Goal: Information Seeking & Learning: Understand process/instructions

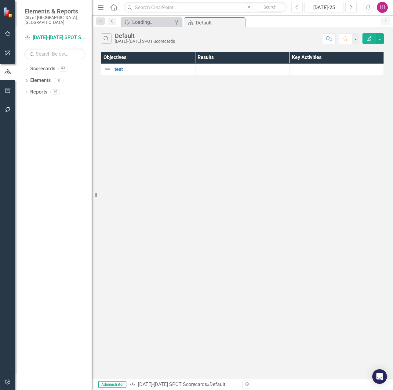
click at [381, 9] on div "IH" at bounding box center [382, 7] width 11 height 11
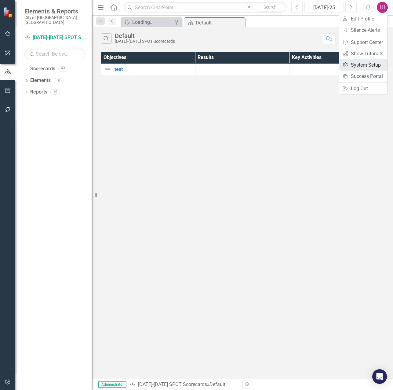
click at [371, 67] on link "Settings System Setup" at bounding box center [363, 64] width 48 height 11
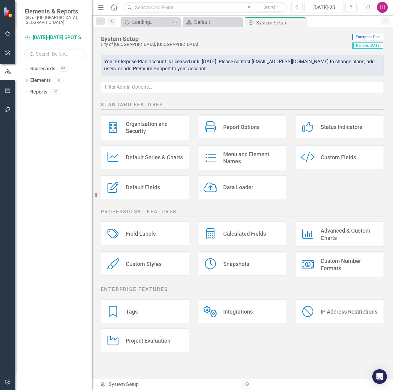
click at [258, 316] on div "Integrations Integrations" at bounding box center [242, 311] width 88 height 24
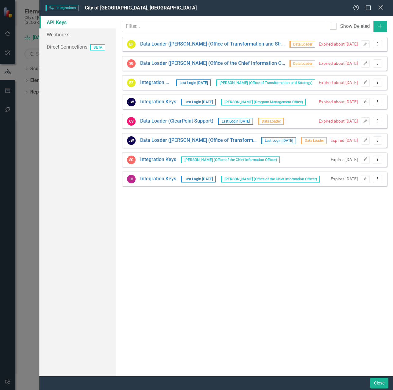
click at [383, 9] on icon "Close" at bounding box center [381, 8] width 8 height 6
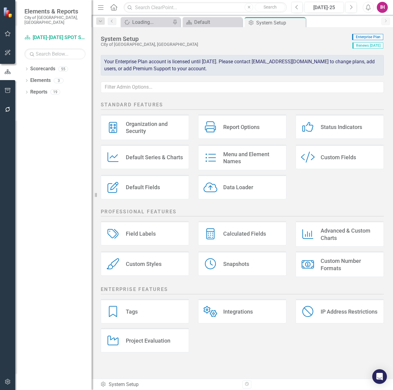
click at [280, 94] on div "System Setup City of [GEOGRAPHIC_DATA], [GEOGRAPHIC_DATA] Enterprise Plan Renew…" at bounding box center [242, 63] width 301 height 72
click at [393, 66] on html "Elements & Reports City of [GEOGRAPHIC_DATA], [GEOGRAPHIC_DATA] Scorecard [DATE…" at bounding box center [196, 195] width 393 height 390
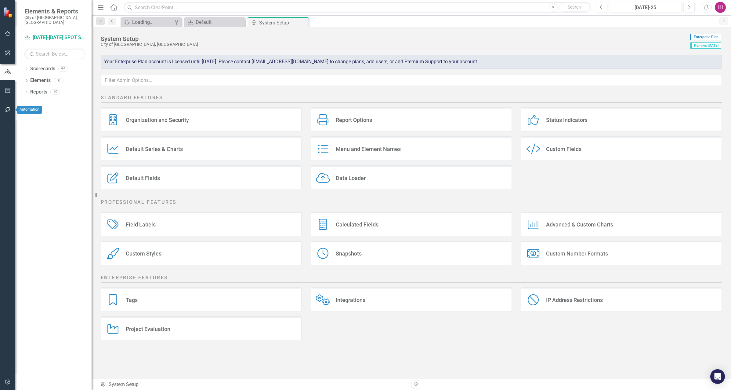
click at [7, 111] on icon "button" at bounding box center [7, 109] width 5 height 5
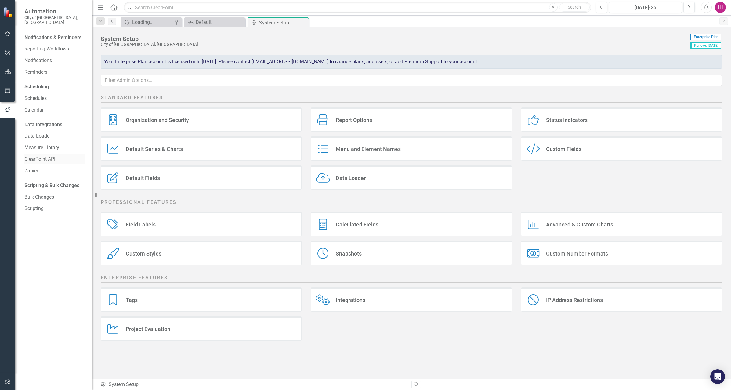
click at [51, 156] on link "ClearPoint API" at bounding box center [54, 159] width 61 height 7
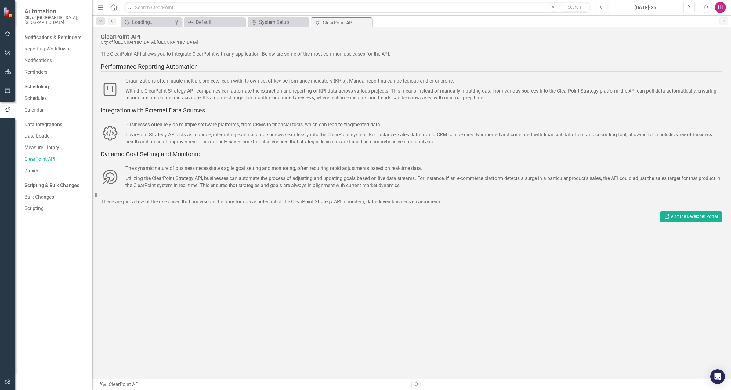
click at [393, 70] on div "Performance Reporting Automation" at bounding box center [412, 66] width 622 height 9
click at [96, 195] on div "Resize" at bounding box center [94, 195] width 5 height 390
click at [116, 92] on icon "icon.performanceReportAutomation" at bounding box center [114, 89] width 19 height 15
click at [181, 144] on div "ClearPoint Strategy API acts as a bridge, integrating external data sources sea…" at bounding box center [425, 138] width 593 height 14
click at [393, 214] on link "Link Visit the Developer Portal" at bounding box center [692, 216] width 62 height 11
